Goal: Information Seeking & Learning: Find specific fact

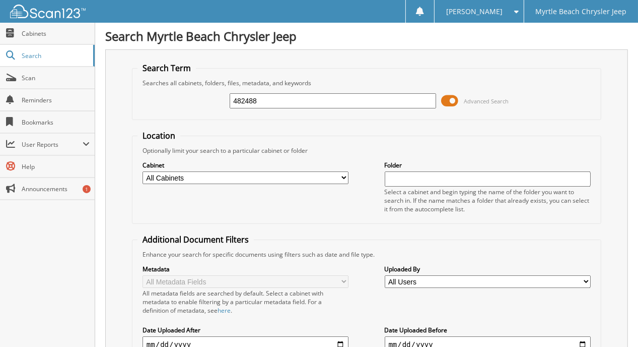
type input "482488"
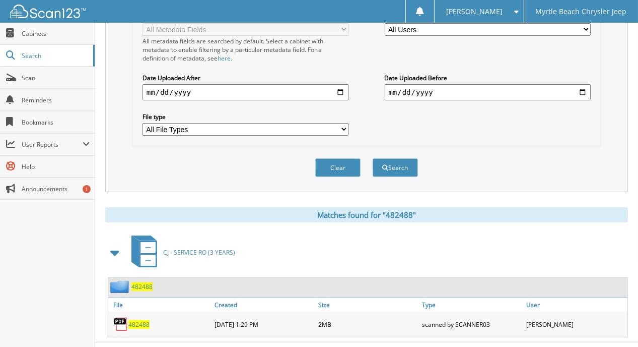
scroll to position [261, 0]
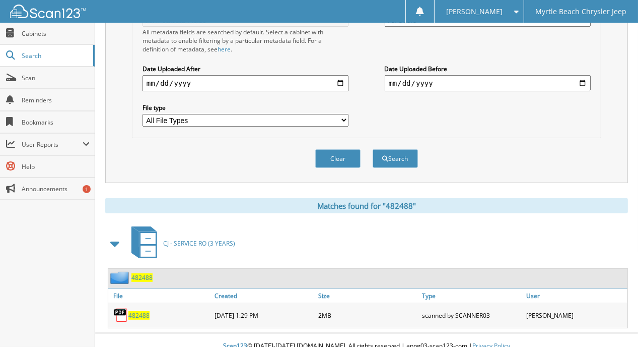
click at [135, 311] on span "482488" at bounding box center [138, 315] width 21 height 9
